Goal: Information Seeking & Learning: Learn about a topic

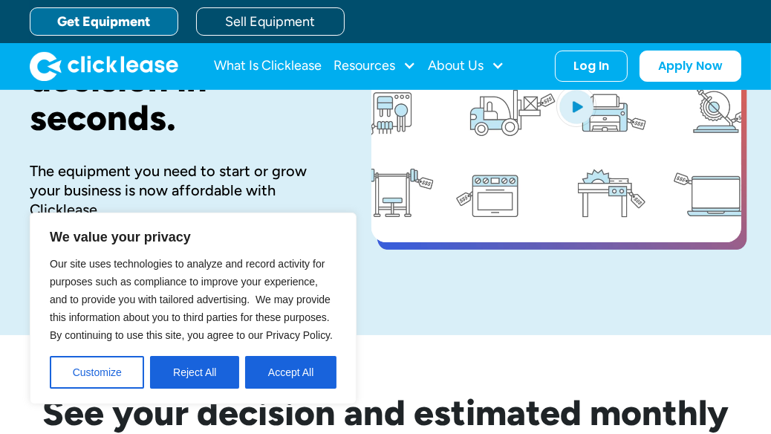
scroll to position [152, 0]
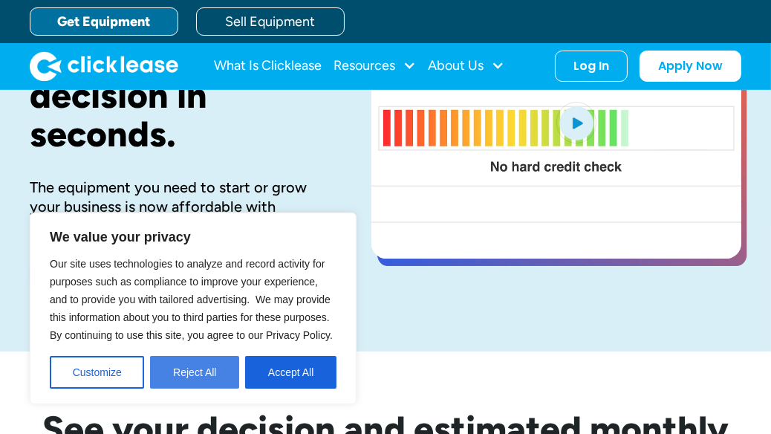
click at [193, 368] on button "Reject All" at bounding box center [194, 372] width 89 height 33
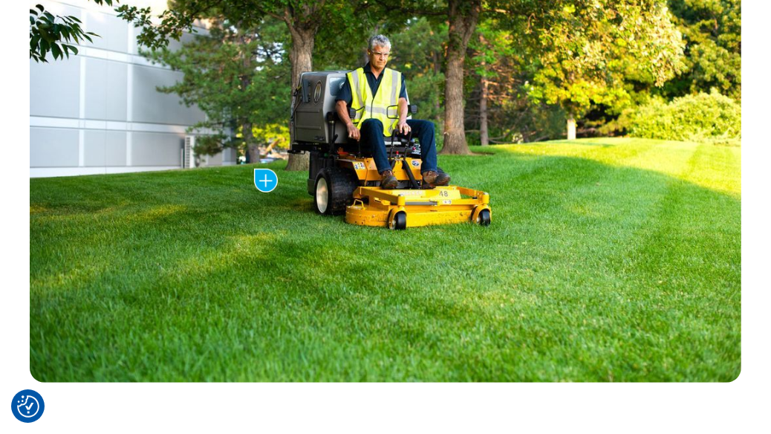
scroll to position [854, 0]
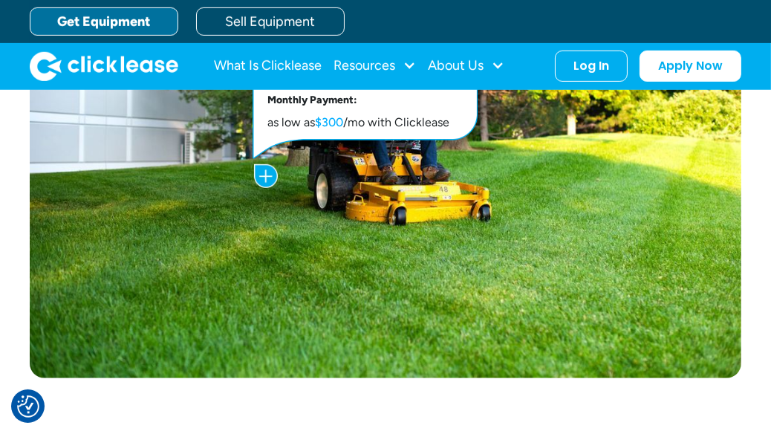
click at [261, 173] on img at bounding box center [266, 176] width 24 height 24
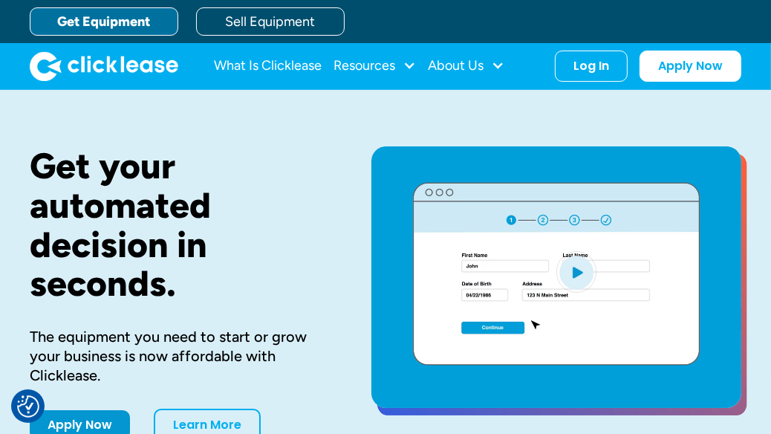
scroll to position [0, 0]
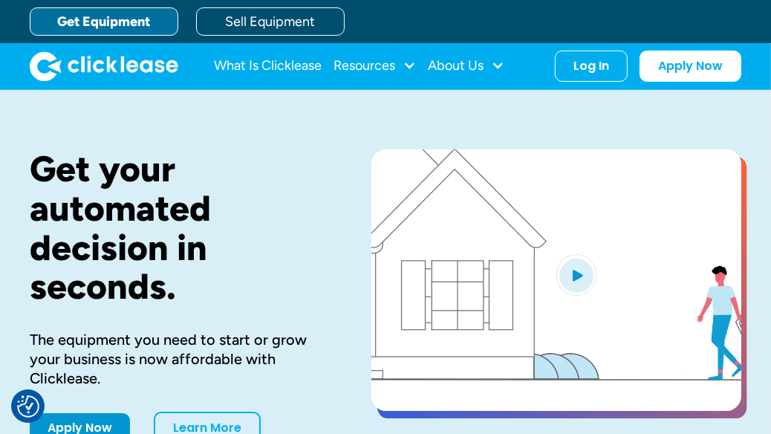
click at [576, 272] on img "open lightbox" at bounding box center [576, 275] width 40 height 42
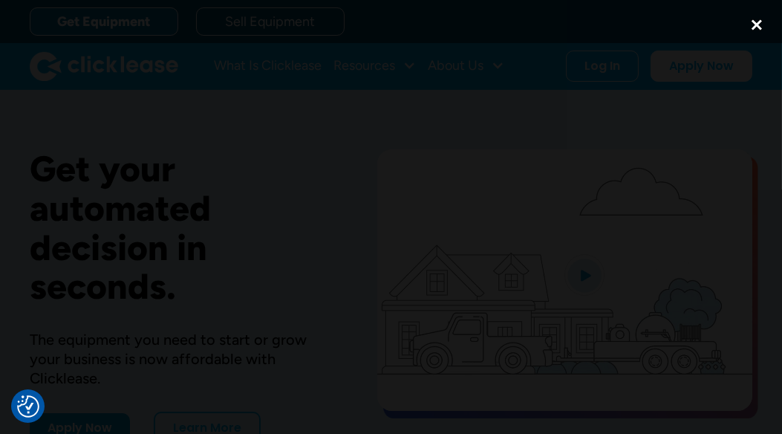
click at [755, 30] on div "close lightbox" at bounding box center [757, 25] width 51 height 33
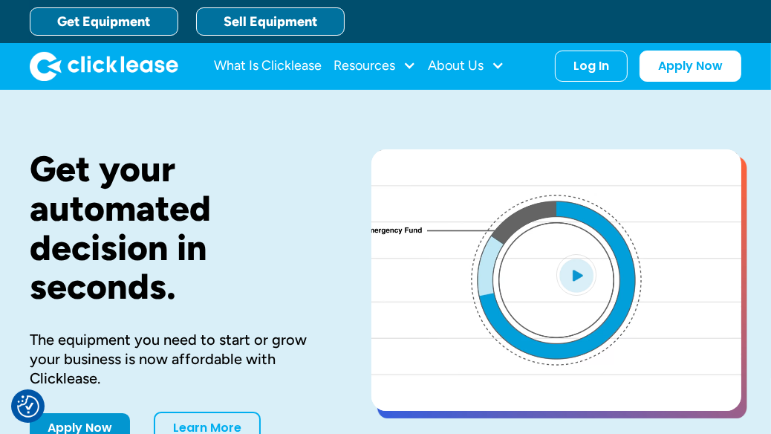
click at [241, 28] on link "Sell Equipment" at bounding box center [270, 21] width 149 height 28
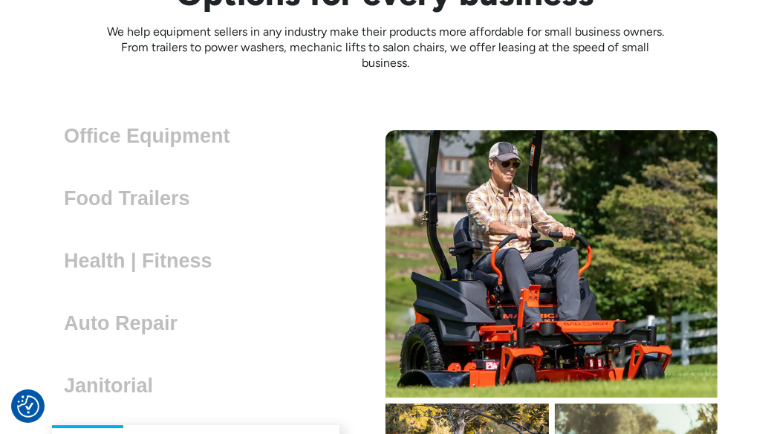
scroll to position [3920, 0]
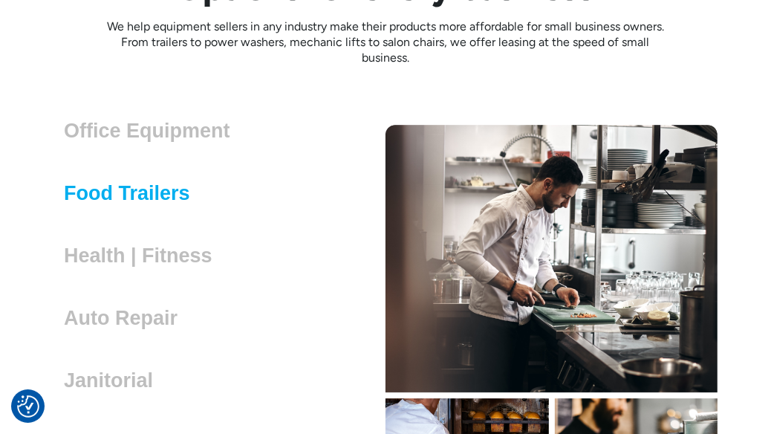
click at [104, 183] on h3 "Food Trailers" at bounding box center [133, 193] width 138 height 22
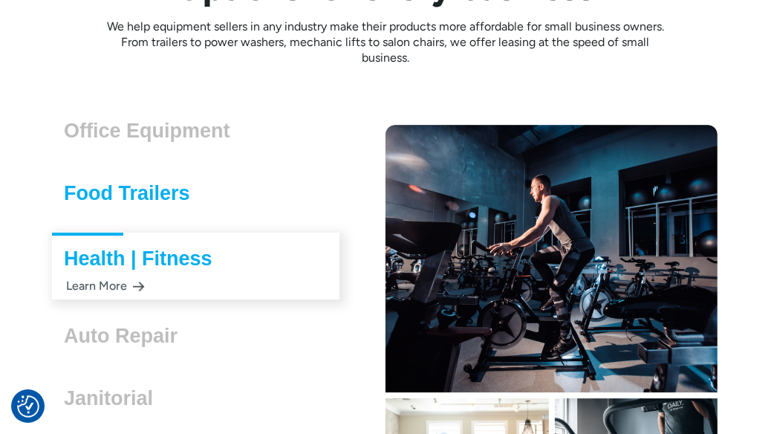
click at [131, 183] on h3 "Food Trailers" at bounding box center [133, 193] width 138 height 22
click at [131, 215] on div "Food Trailers Lorem ipsum dolor sit amet, consectetur adipiscing elit. Suspendi…" at bounding box center [195, 194] width 287 height 49
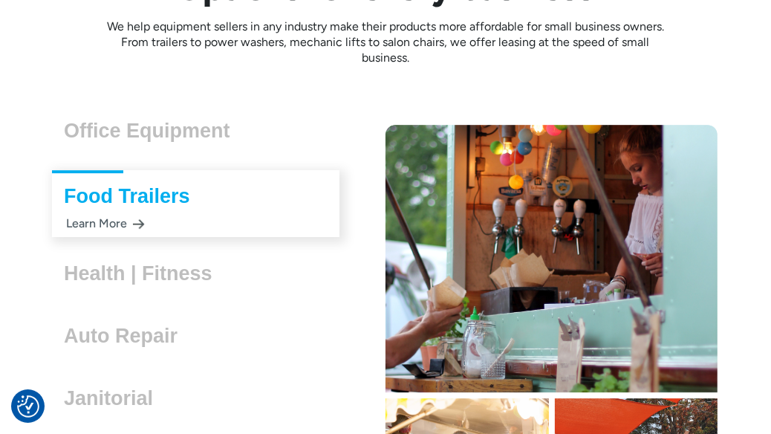
click at [134, 195] on h3 "Food Trailers" at bounding box center [133, 196] width 138 height 22
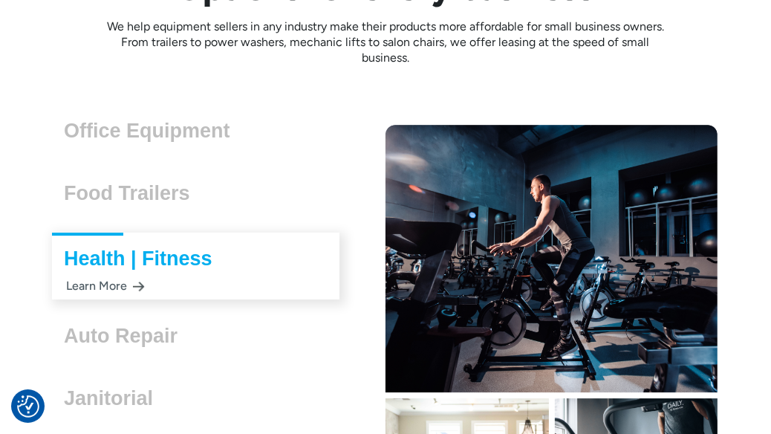
click at [130, 179] on div "Food Trailers Lorem ipsum dolor sit amet, consectetur adipiscing elit. Suspendi…" at bounding box center [133, 187] width 162 height 34
click at [132, 214] on div "Food Trailers Lorem ipsum dolor sit amet, consectetur adipiscing elit. Suspendi…" at bounding box center [195, 194] width 287 height 49
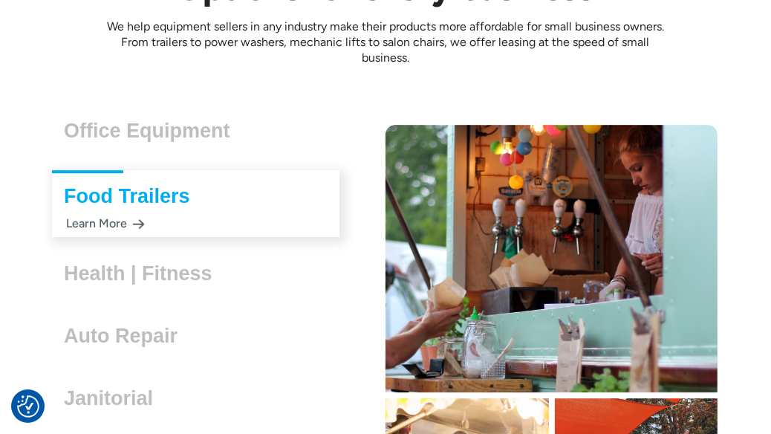
click at [132, 214] on div "Learn More" at bounding box center [104, 223] width 81 height 29
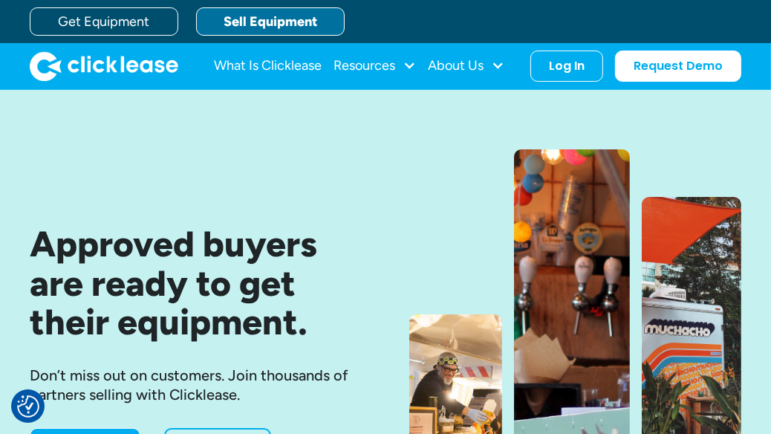
click at [240, 19] on link "Sell Equipment" at bounding box center [270, 21] width 149 height 28
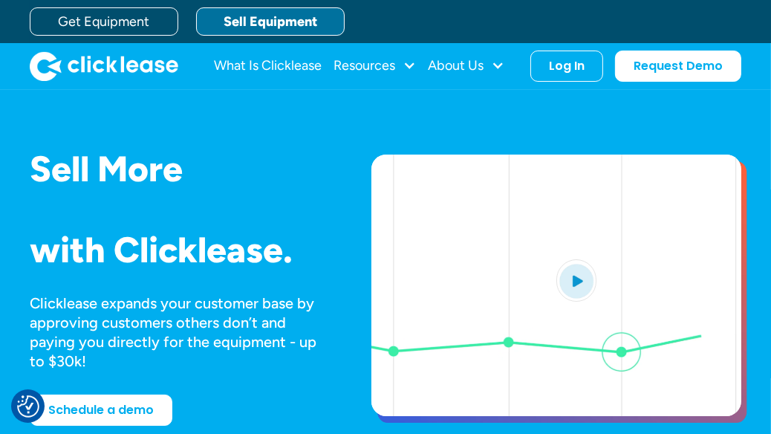
click at [582, 274] on img "open lightbox" at bounding box center [576, 280] width 40 height 42
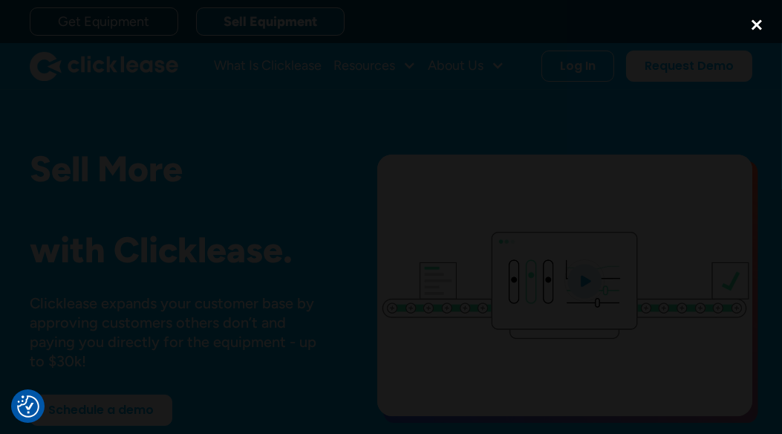
click at [756, 31] on div "close lightbox" at bounding box center [757, 25] width 51 height 33
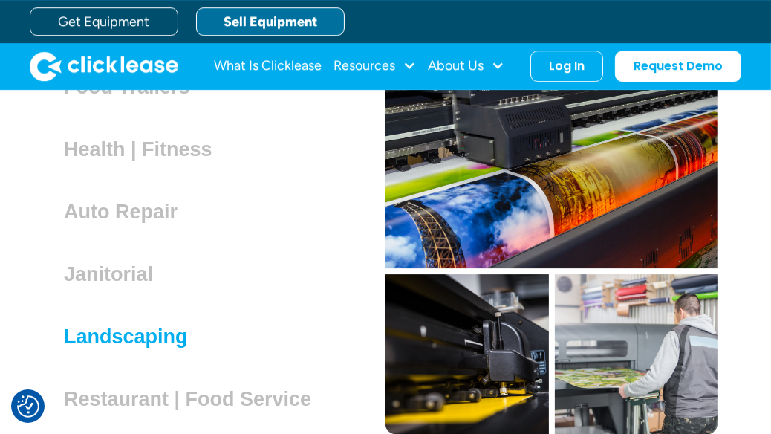
scroll to position [4041, 0]
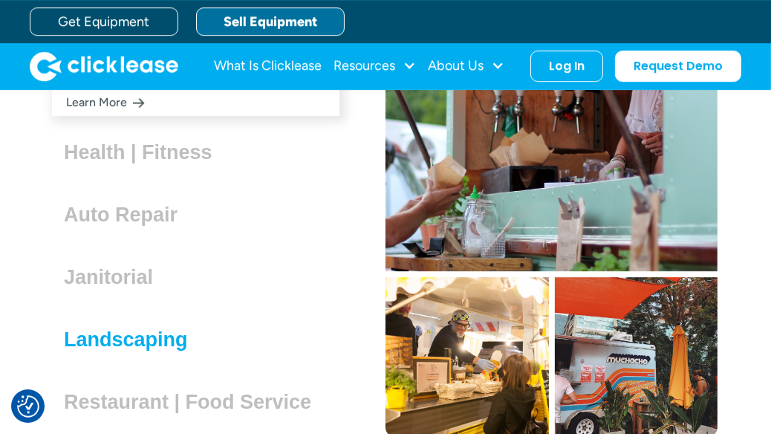
click at [147, 334] on h3 "Landscaping" at bounding box center [132, 339] width 136 height 22
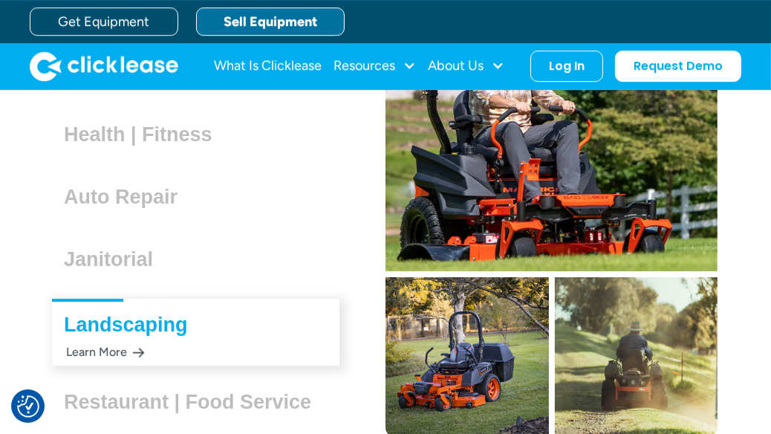
click at [123, 349] on div "Learn More" at bounding box center [104, 351] width 81 height 29
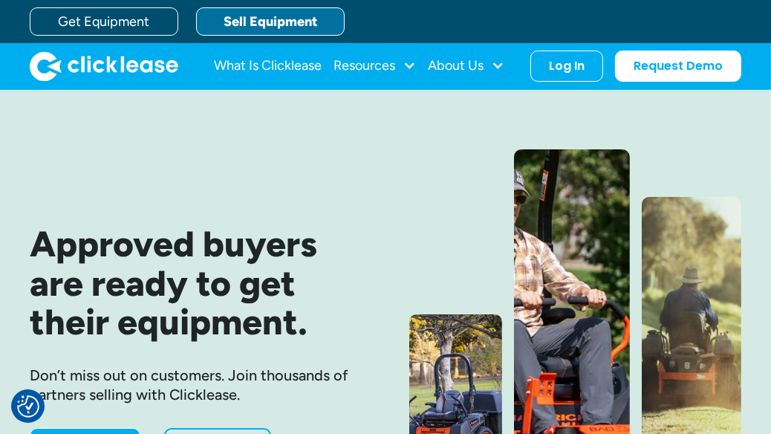
click at [243, 27] on link "Sell Equipment" at bounding box center [270, 21] width 149 height 28
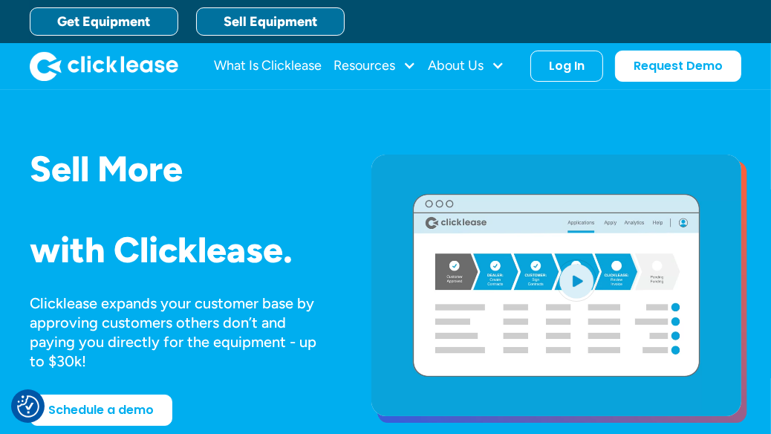
click at [105, 24] on link "Get Equipment" at bounding box center [104, 21] width 149 height 28
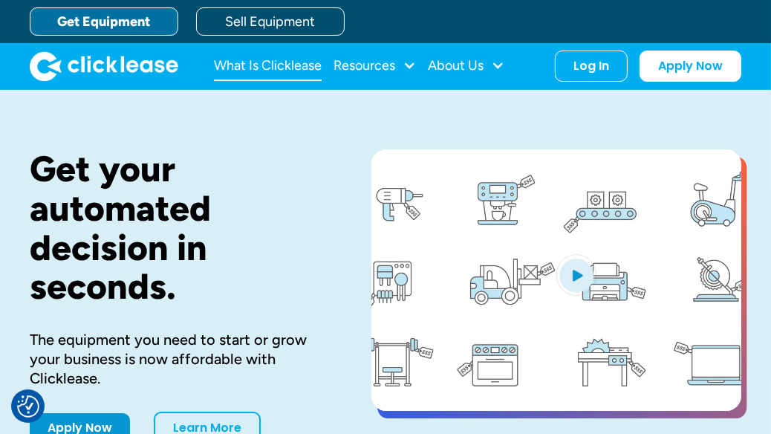
click at [273, 68] on link "What Is Clicklease" at bounding box center [268, 66] width 108 height 30
